Goal: Task Accomplishment & Management: Manage account settings

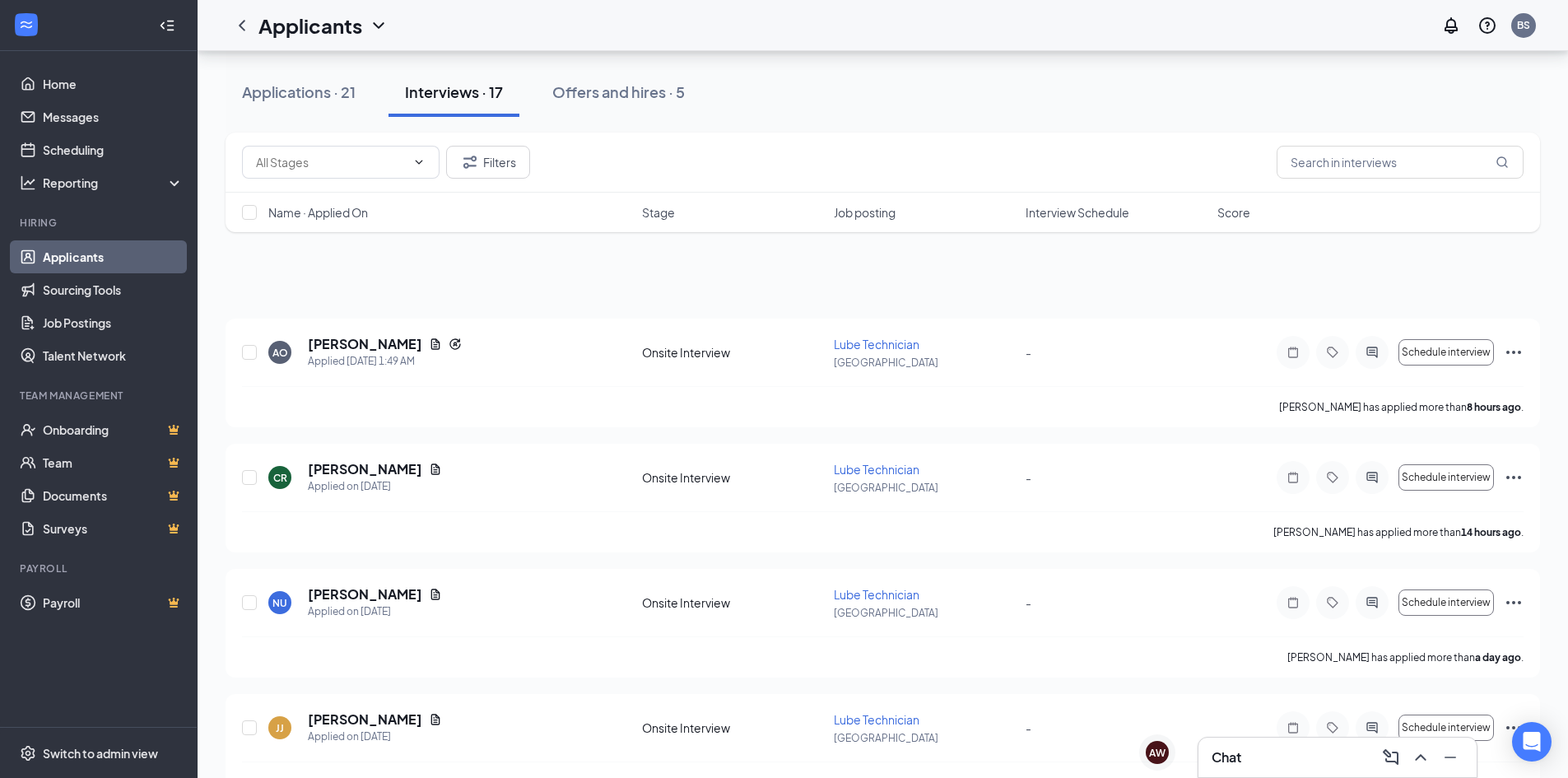
scroll to position [601, 0]
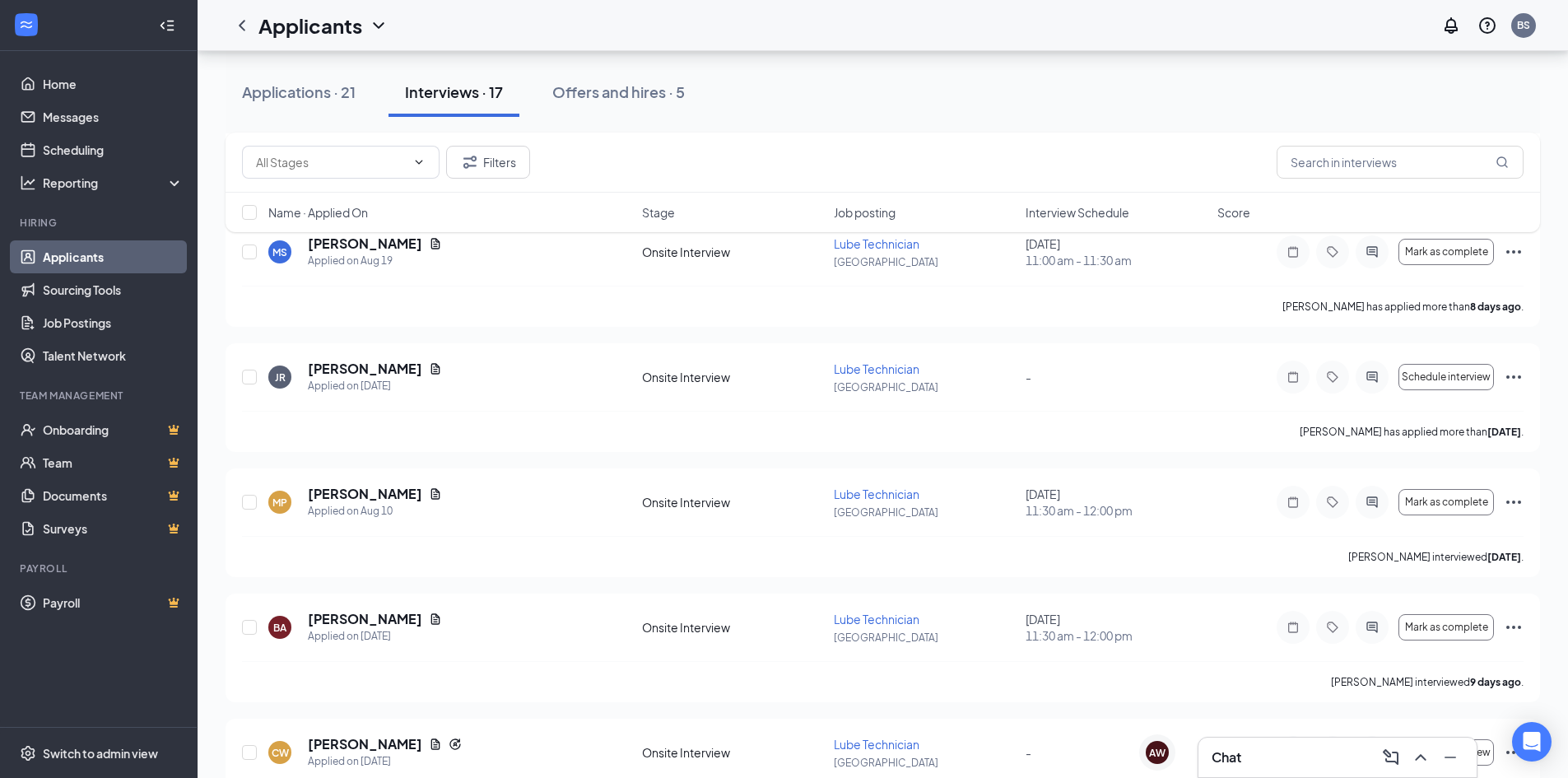
click at [436, 100] on div "Interviews · 17" at bounding box center [453, 92] width 98 height 20
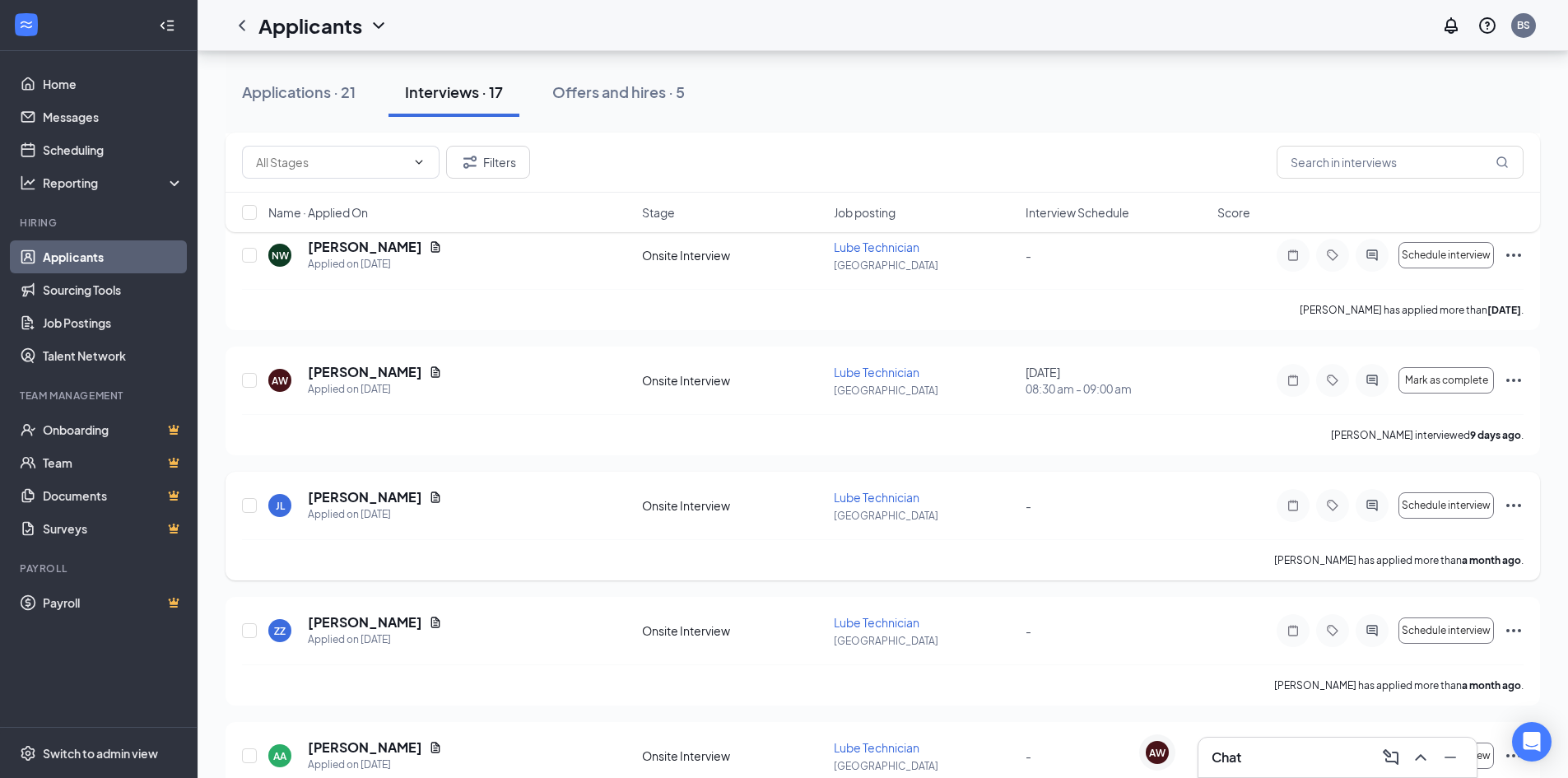
scroll to position [1399, 0]
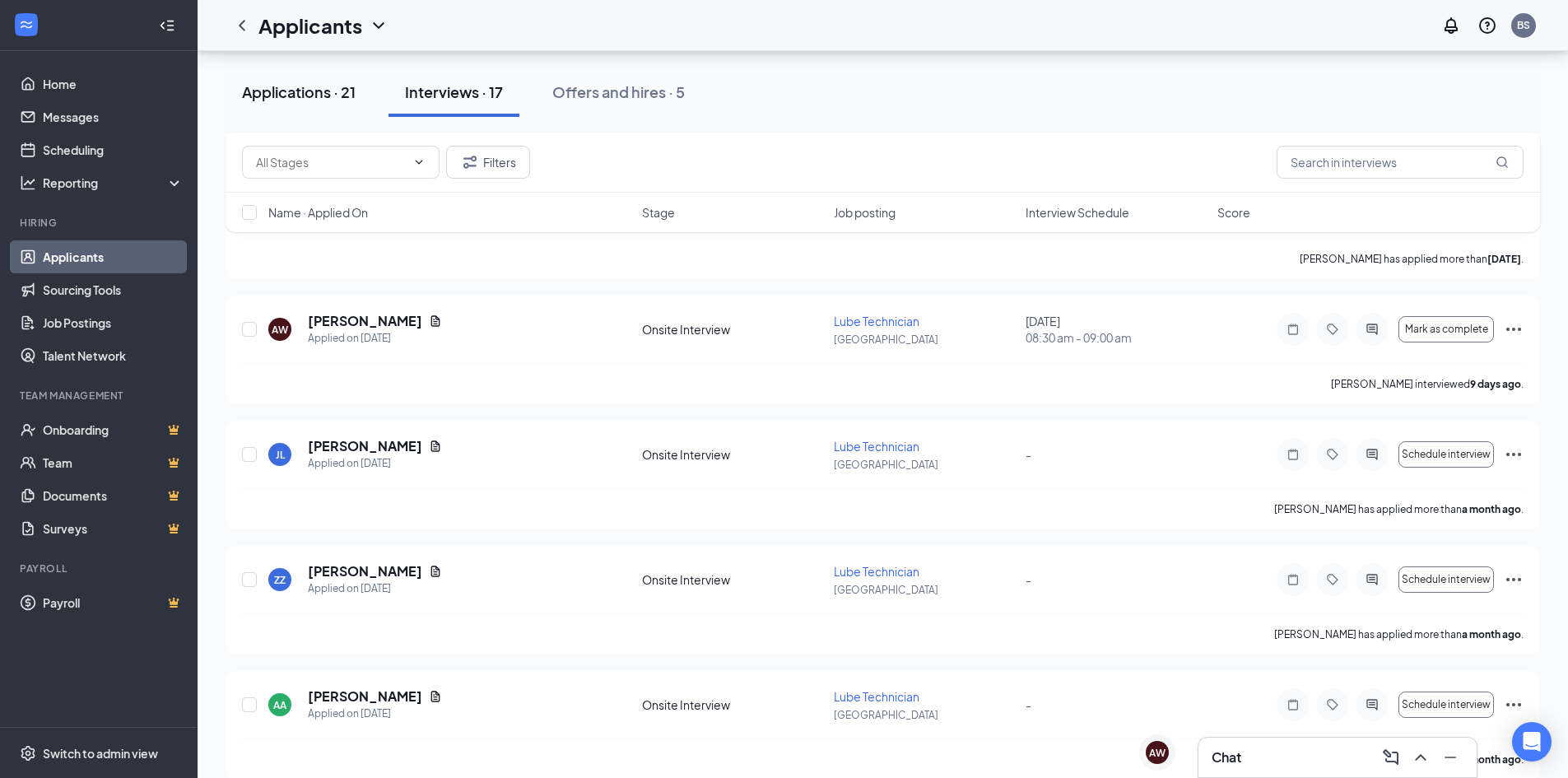
click at [324, 86] on div "Applications · 21" at bounding box center [298, 92] width 114 height 20
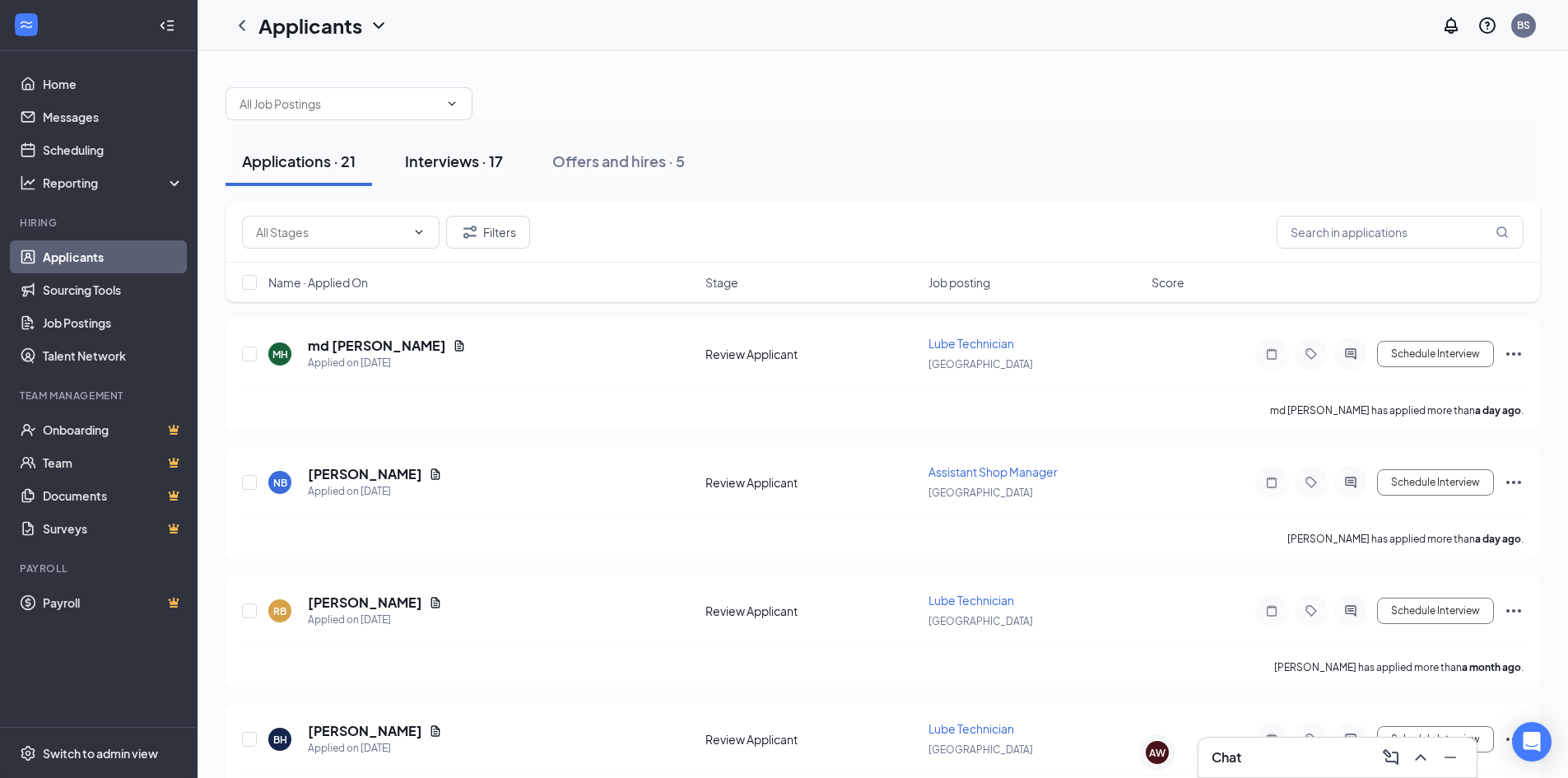
click at [474, 152] on div "Interviews · 17" at bounding box center [453, 161] width 98 height 20
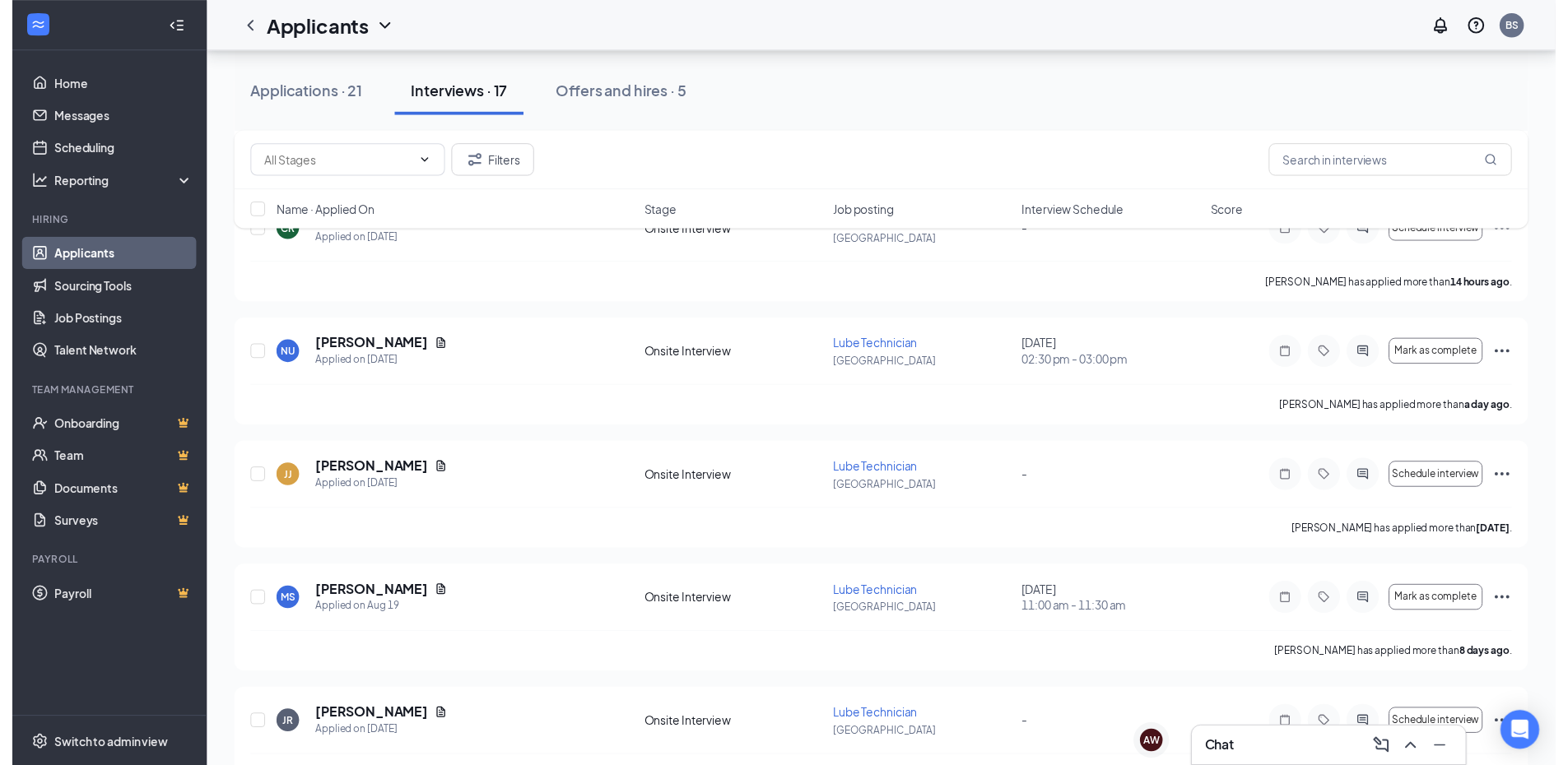
scroll to position [165, 0]
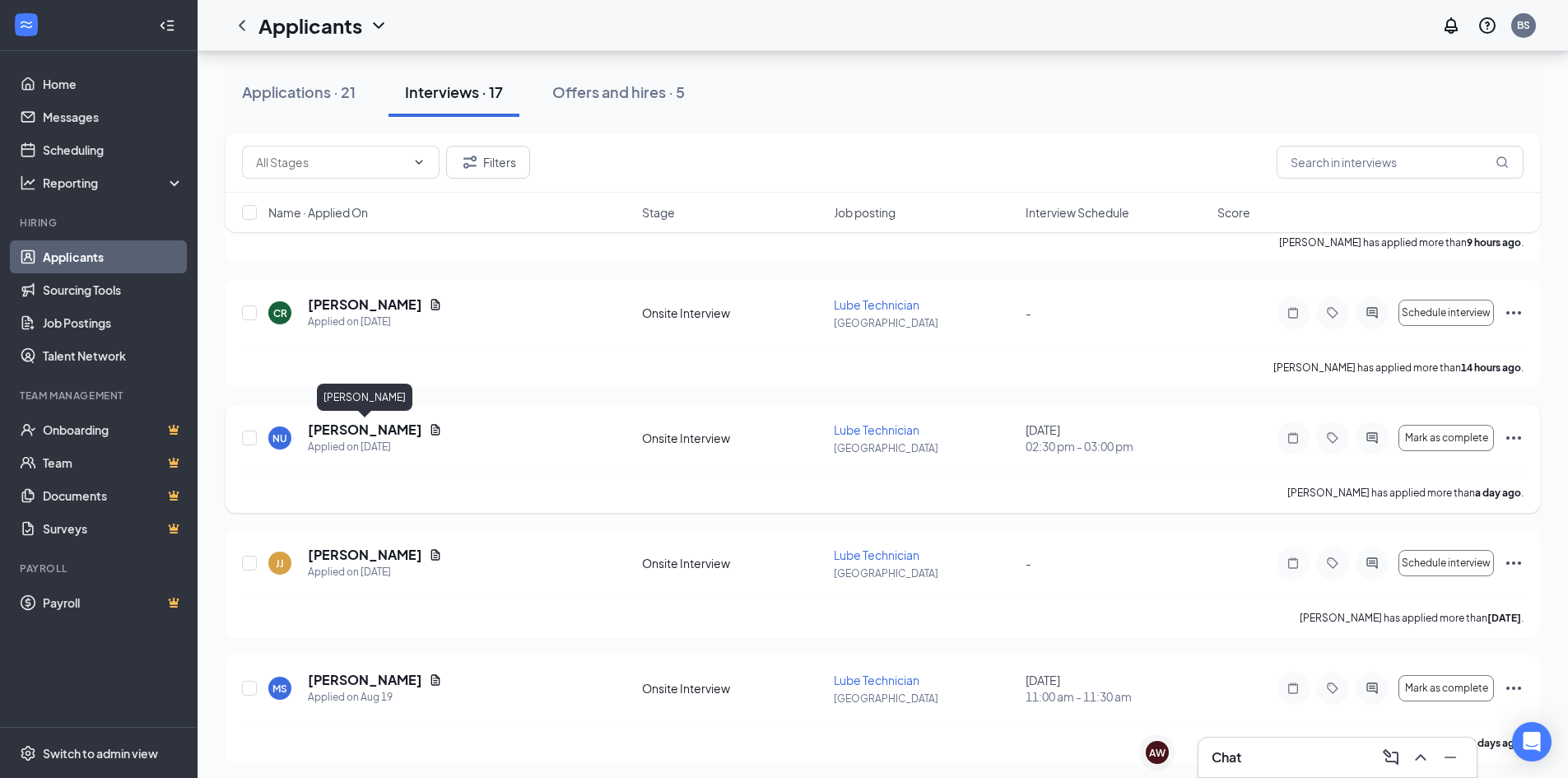
click at [394, 425] on h5 "[PERSON_NAME]" at bounding box center [365, 429] width 114 height 19
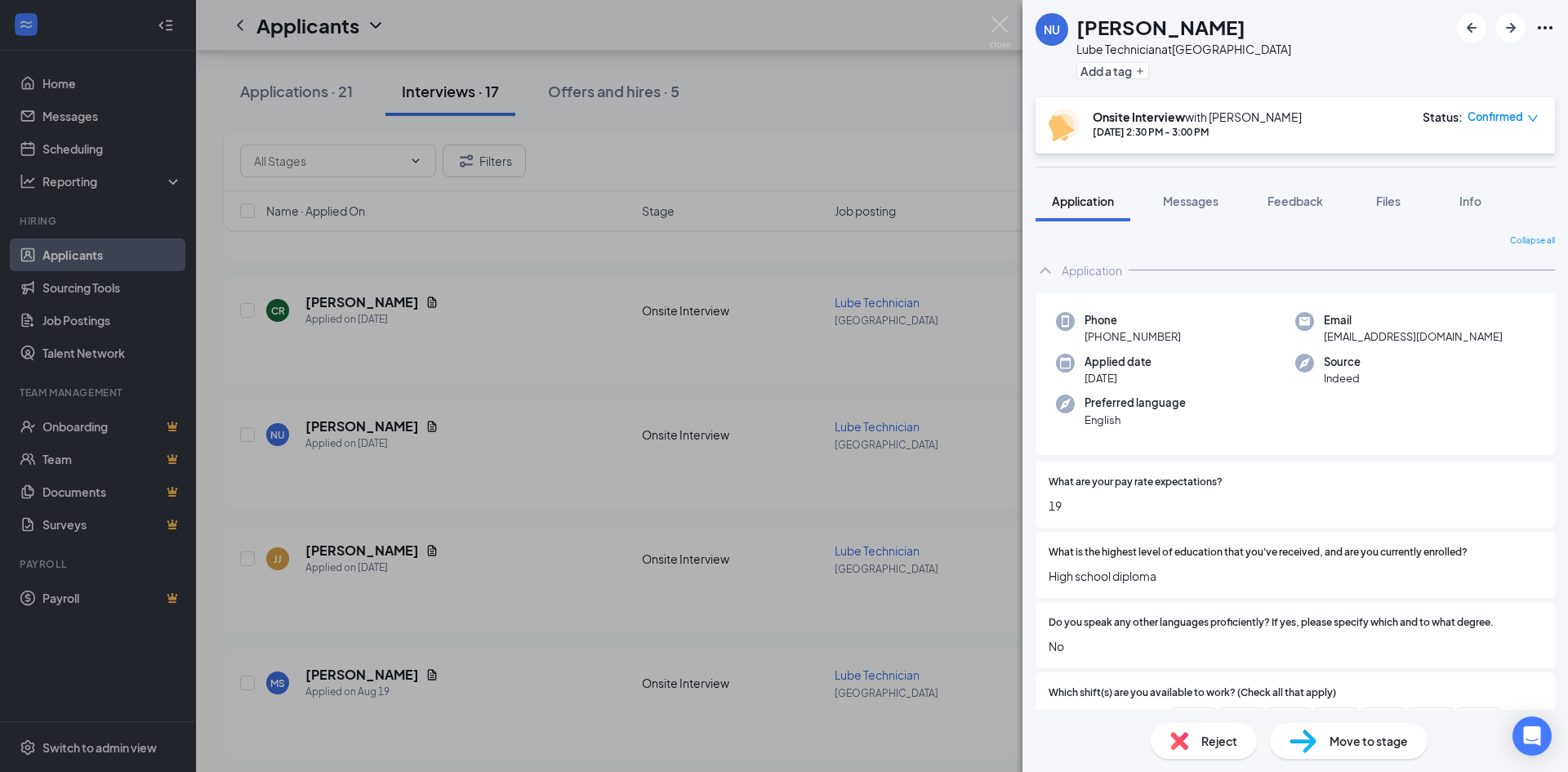
click at [983, 54] on div "NU [PERSON_NAME] Technician at [GEOGRAPHIC_DATA] Add a tag Onsite Interview wit…" at bounding box center [784, 386] width 1568 height 772
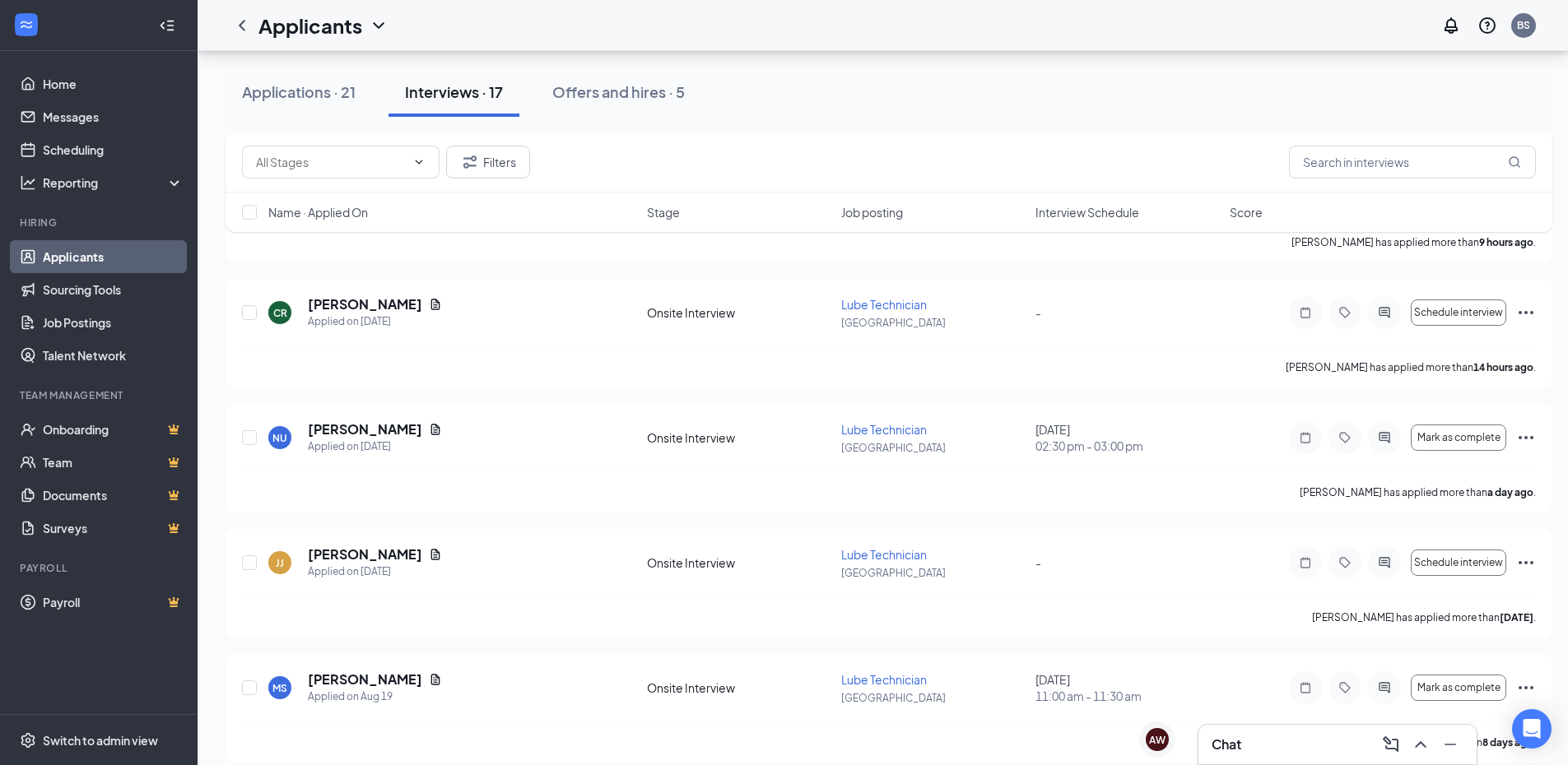
click at [1005, 40] on div "Applicants BS" at bounding box center [883, 25] width 1371 height 51
click at [434, 435] on icon "Document" at bounding box center [435, 429] width 9 height 11
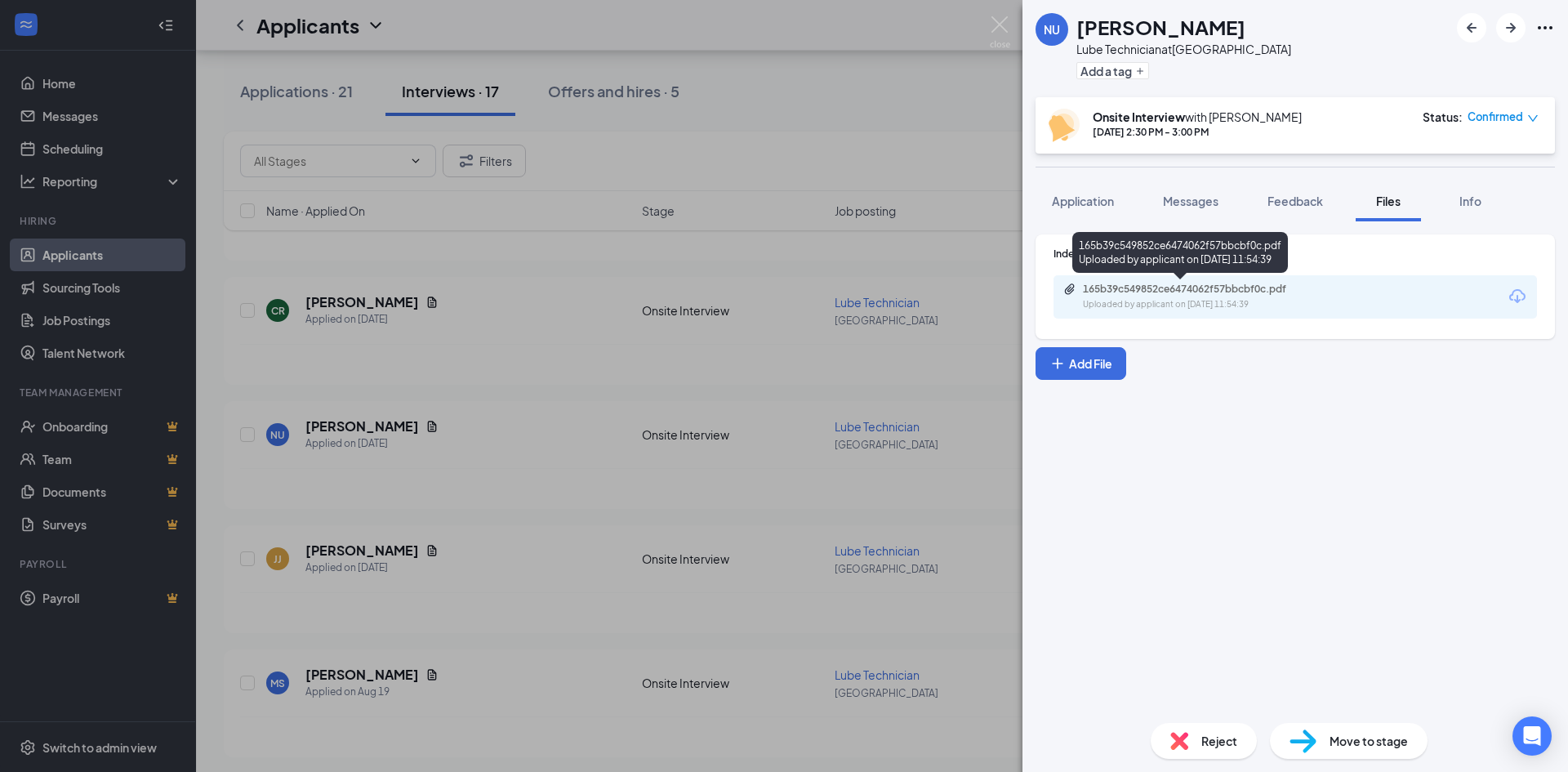
click at [1198, 290] on div "165b39c549852ce6474062f57bbcbf0c.pdf" at bounding box center [1198, 289] width 228 height 14
click at [1004, 18] on img at bounding box center [999, 32] width 20 height 32
